Goal: Task Accomplishment & Management: Use online tool/utility

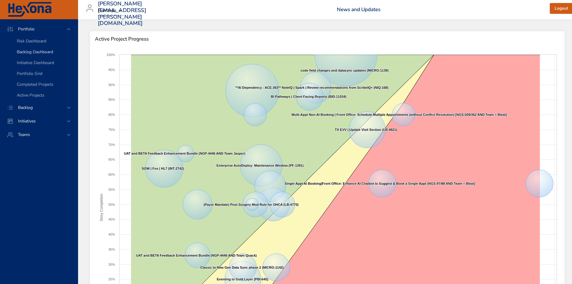
click at [38, 53] on span "Backlog Dashboard" at bounding box center [35, 52] width 36 height 6
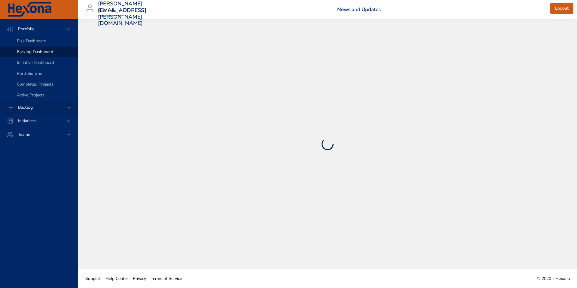
click at [62, 109] on div "Backlog" at bounding box center [39, 107] width 53 height 6
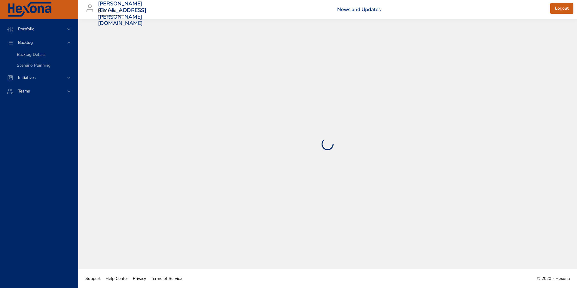
click at [31, 56] on span "Backlog Details" at bounding box center [31, 55] width 29 height 6
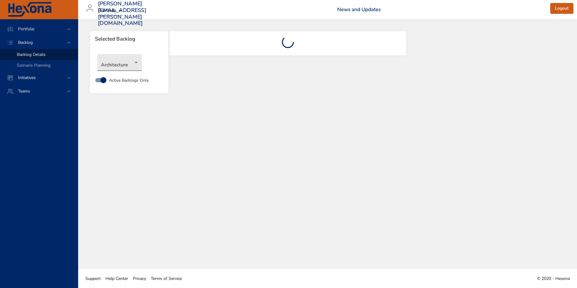
click at [129, 66] on body "Portfolio Backlog Backlog Details Scenario Planning Initiatives Teams [PERSON_N…" at bounding box center [288, 144] width 577 height 288
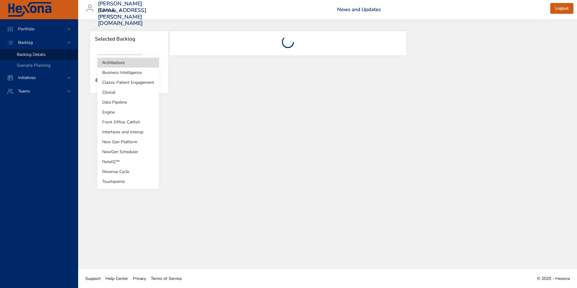
click at [123, 93] on li "Clinical" at bounding box center [128, 92] width 62 height 10
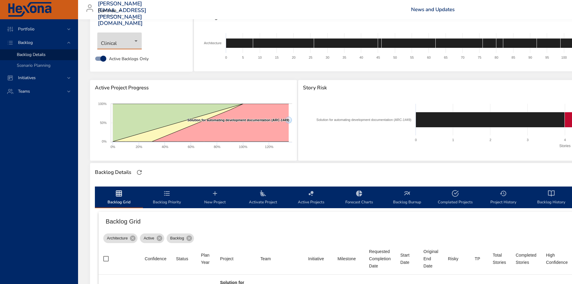
scroll to position [32, 0]
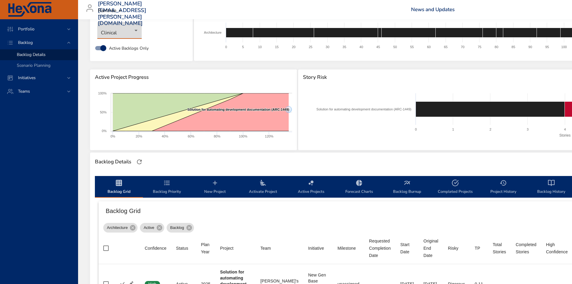
type input "*"
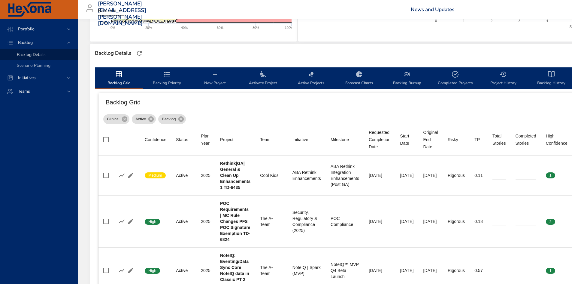
scroll to position [150, 0]
